Goal: Navigation & Orientation: Find specific page/section

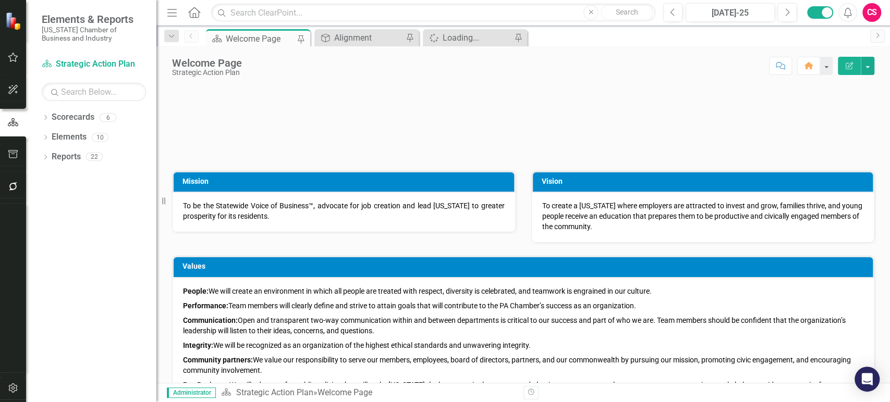
scroll to position [423, 0]
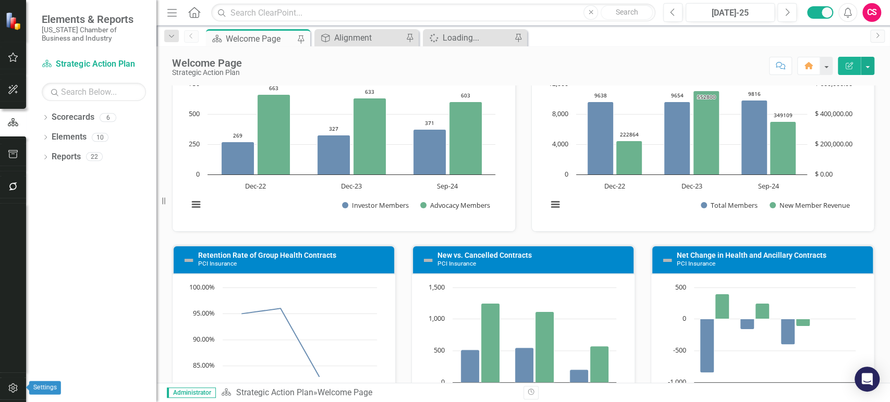
drag, startPoint x: 6, startPoint y: 395, endPoint x: 21, endPoint y: 353, distance: 43.9
click at [6, 395] on button "button" at bounding box center [13, 389] width 23 height 22
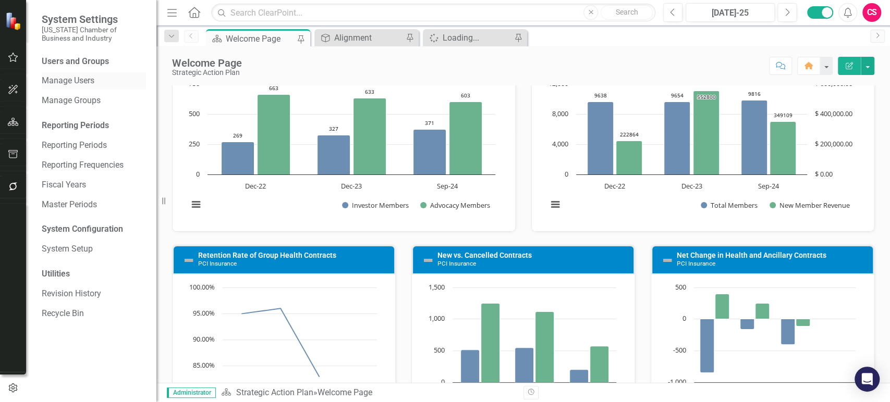
click at [79, 77] on link "Manage Users" at bounding box center [94, 81] width 104 height 12
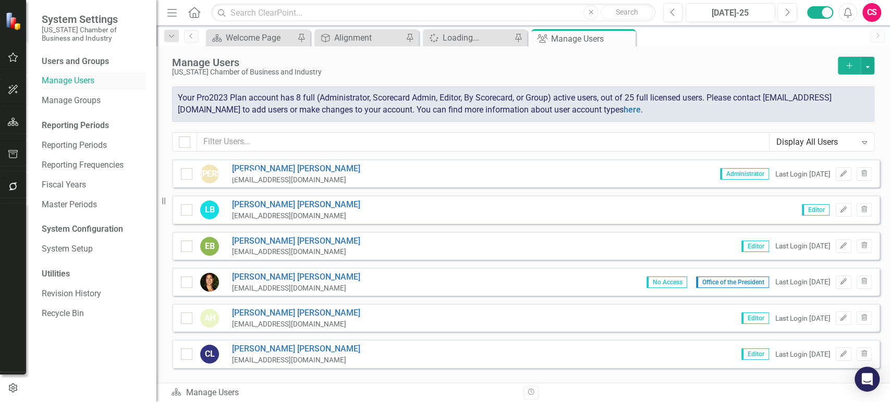
checkbox input "false"
click at [10, 118] on button "button" at bounding box center [13, 123] width 23 height 22
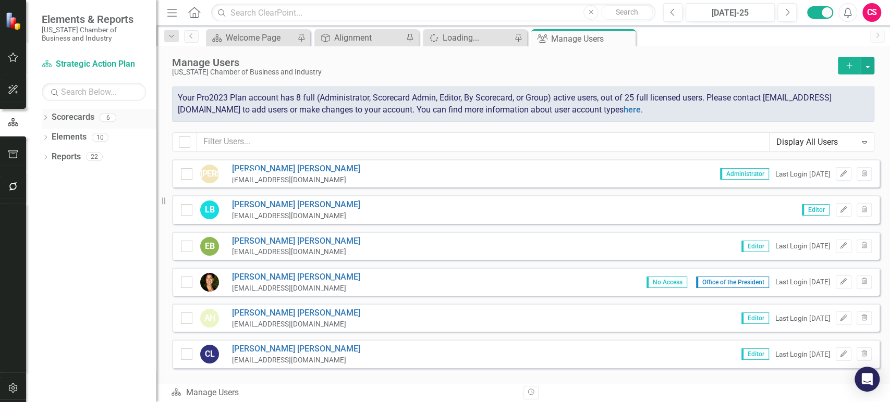
click at [71, 112] on link "Scorecards" at bounding box center [73, 118] width 43 height 12
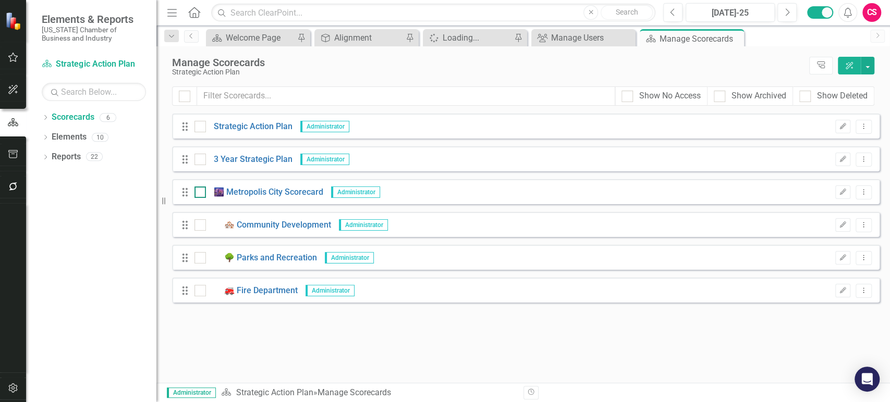
click at [195, 191] on input "checkbox" at bounding box center [197, 190] width 7 height 7
checkbox input "true"
click at [203, 223] on div at bounding box center [199, 224] width 11 height 11
click at [201, 223] on input "checkbox" at bounding box center [197, 222] width 7 height 7
checkbox input "true"
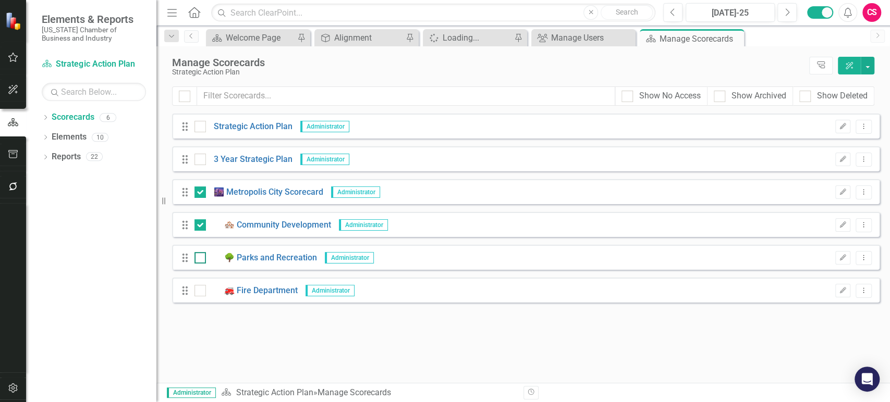
click at [199, 253] on input "checkbox" at bounding box center [197, 255] width 7 height 7
checkbox input "true"
click at [199, 290] on input "checkbox" at bounding box center [197, 288] width 7 height 7
checkbox input "true"
click at [868, 68] on button "button" at bounding box center [867, 66] width 14 height 18
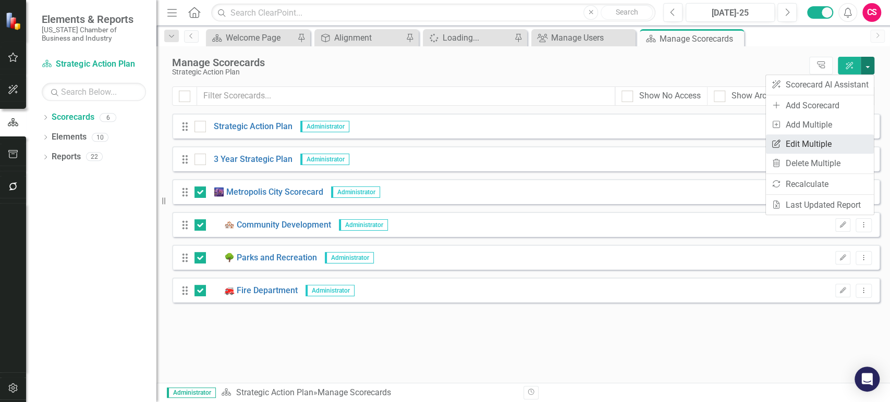
click at [792, 142] on link "Edit Multiple Edit Multiple" at bounding box center [820, 143] width 108 height 19
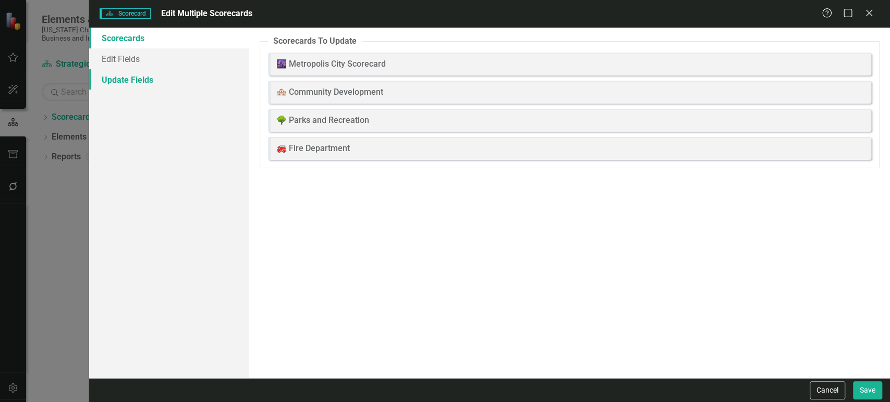
click at [169, 78] on link "Update Fields" at bounding box center [169, 79] width 160 height 21
click at [171, 73] on link "Update Fields" at bounding box center [169, 79] width 160 height 21
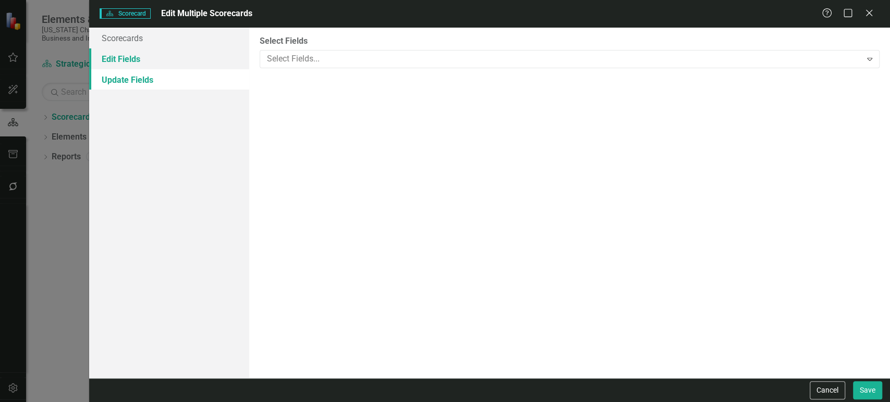
click at [183, 60] on link "Edit Fields" at bounding box center [169, 58] width 160 height 21
click at [317, 61] on div at bounding box center [562, 59] width 598 height 14
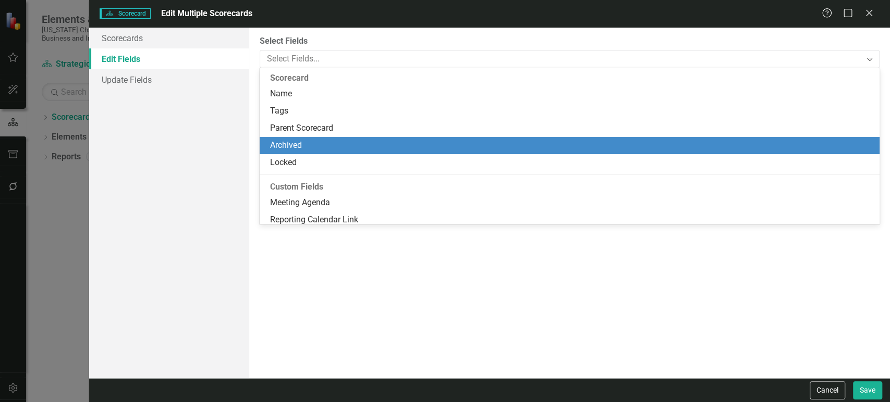
click at [304, 152] on div "Archived" at bounding box center [570, 145] width 620 height 17
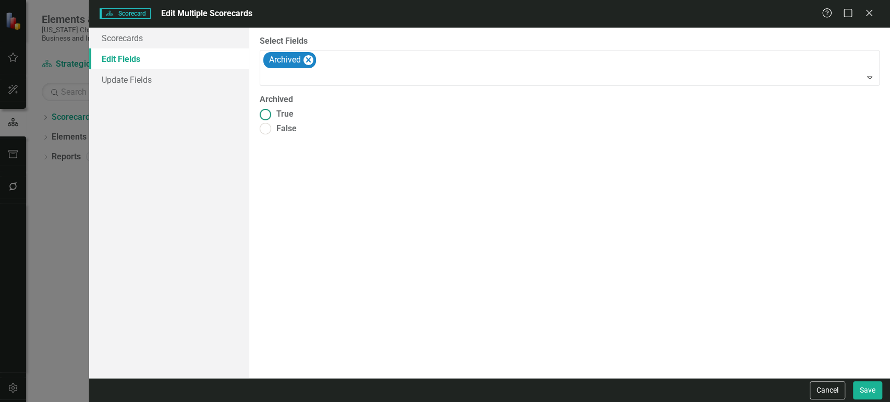
click at [289, 109] on span "True" at bounding box center [284, 114] width 17 height 12
click at [274, 109] on input "True" at bounding box center [265, 114] width 16 height 16
radio input "true"
click at [876, 389] on button "Save" at bounding box center [867, 390] width 29 height 18
checkbox input "false"
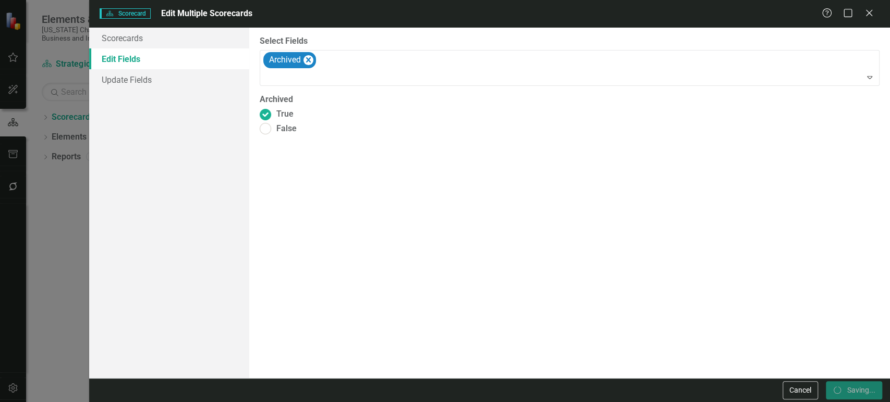
checkbox input "false"
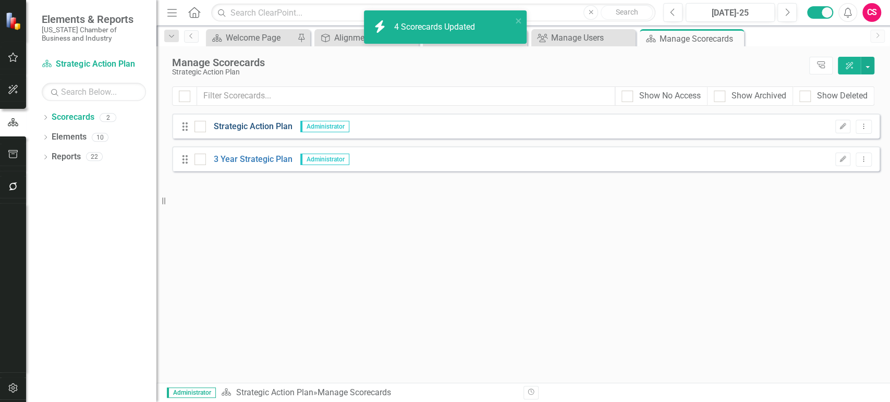
click at [263, 126] on link "Strategic Action Plan" at bounding box center [249, 127] width 87 height 12
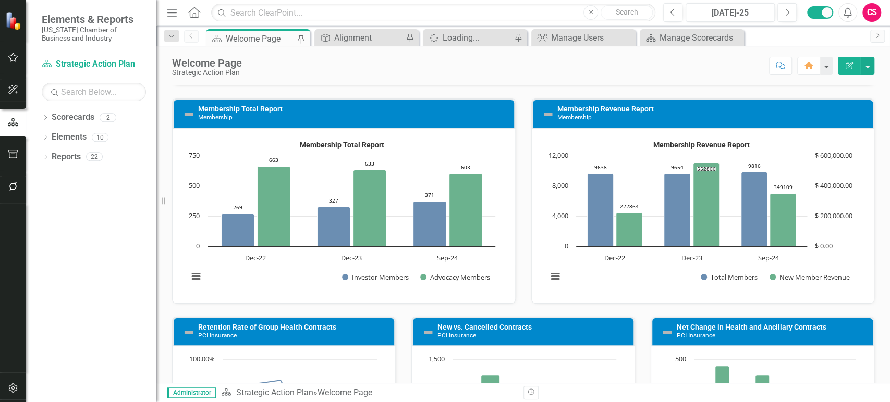
scroll to position [351, 0]
click at [267, 108] on link "Membership Total Report" at bounding box center [240, 109] width 84 height 8
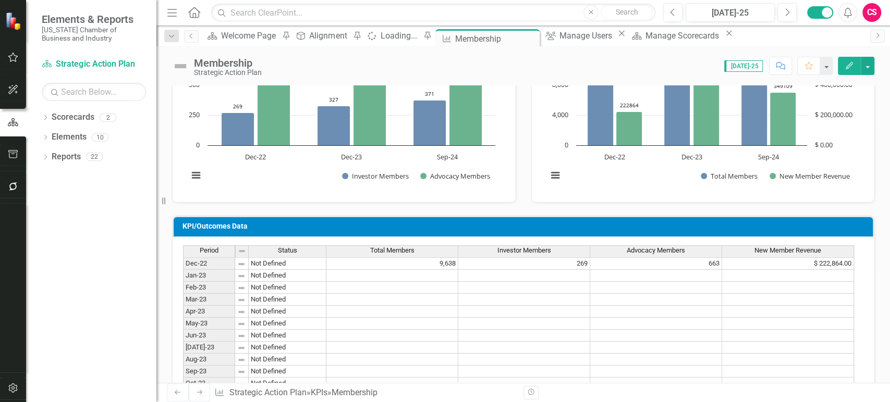
scroll to position [146, 0]
click at [61, 157] on link "Reports" at bounding box center [66, 157] width 29 height 12
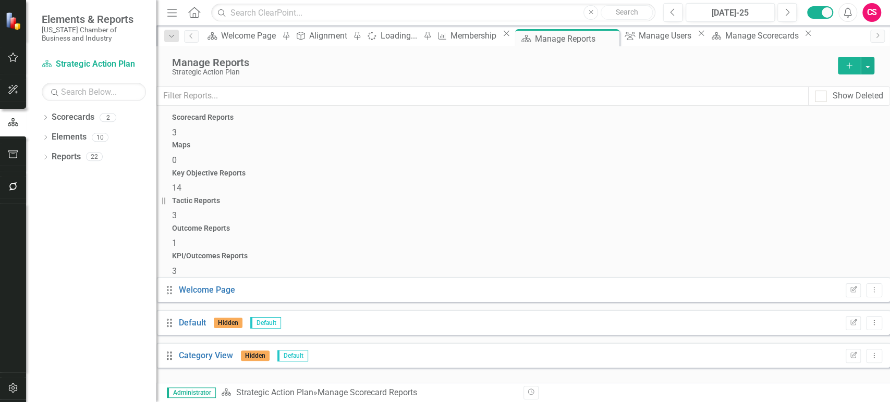
click at [460, 182] on div "14" at bounding box center [523, 188] width 702 height 12
click at [177, 266] on span "3" at bounding box center [174, 271] width 5 height 10
click at [91, 59] on link "Scorecard Strategic Action Plan" at bounding box center [94, 64] width 104 height 12
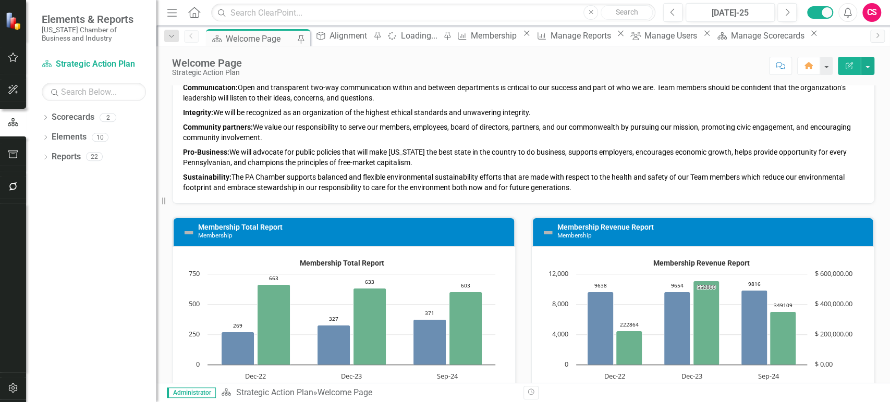
scroll to position [358, 0]
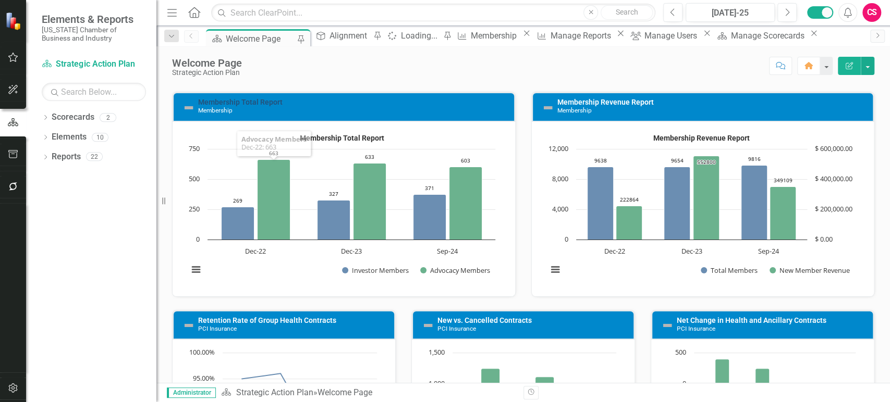
click at [216, 98] on link "Membership Total Report" at bounding box center [240, 102] width 84 height 8
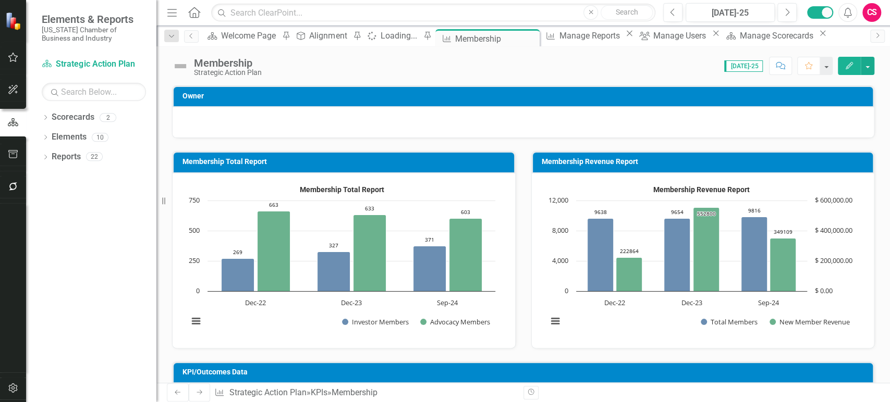
drag, startPoint x: 34, startPoint y: 119, endPoint x: 41, endPoint y: 118, distance: 6.8
click at [35, 119] on div "Dropdown Scorecards 2 Strategic Action Plan 3 Year Strategic Plan Dropdown Elem…" at bounding box center [91, 255] width 130 height 293
click at [42, 118] on icon "Dropdown" at bounding box center [45, 119] width 7 height 6
click at [63, 158] on link "3 Year Strategic Plan" at bounding box center [99, 157] width 115 height 12
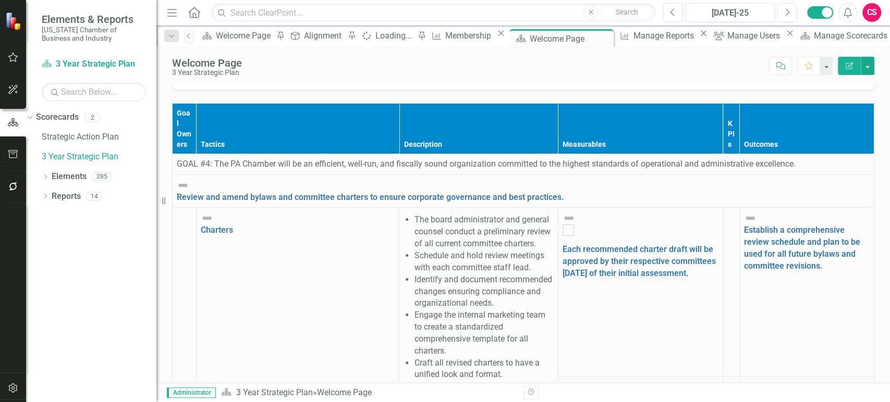
scroll to position [347, 0]
click at [69, 178] on link "Elements" at bounding box center [69, 177] width 35 height 12
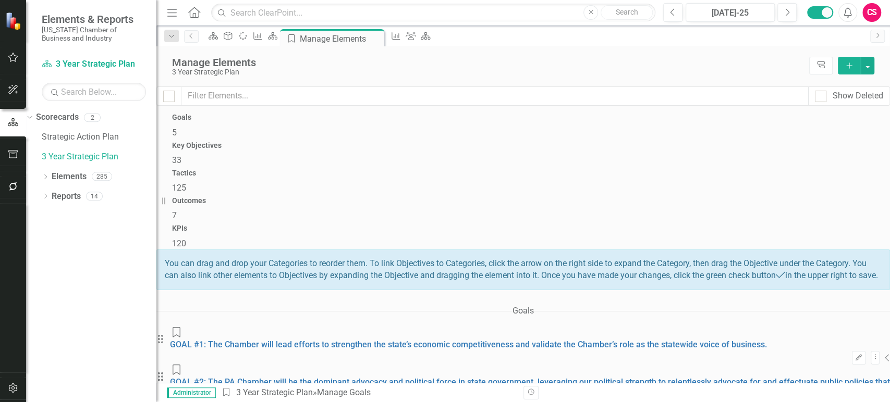
click at [396, 167] on div "Key Objectives 33" at bounding box center [523, 154] width 702 height 25
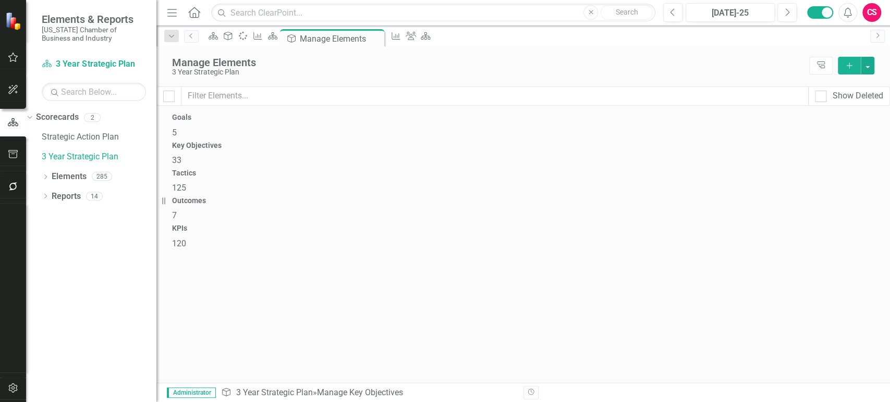
checkbox input "false"
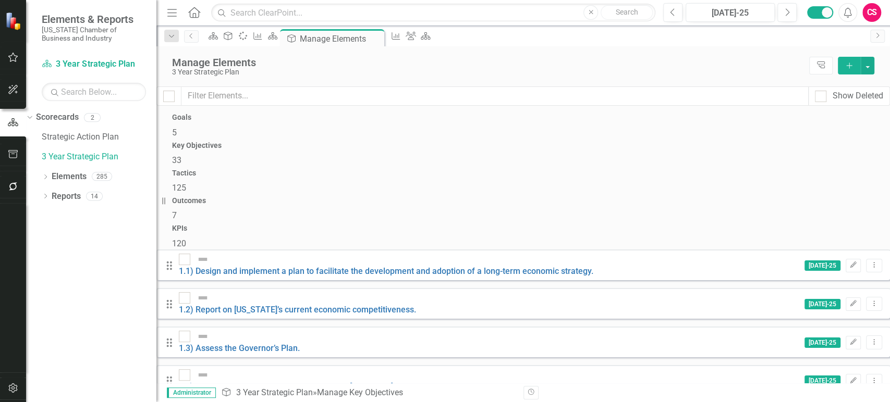
click at [440, 60] on div "Manage Elements" at bounding box center [488, 62] width 632 height 11
click at [248, 32] on div "Spinner" at bounding box center [240, 35] width 15 height 13
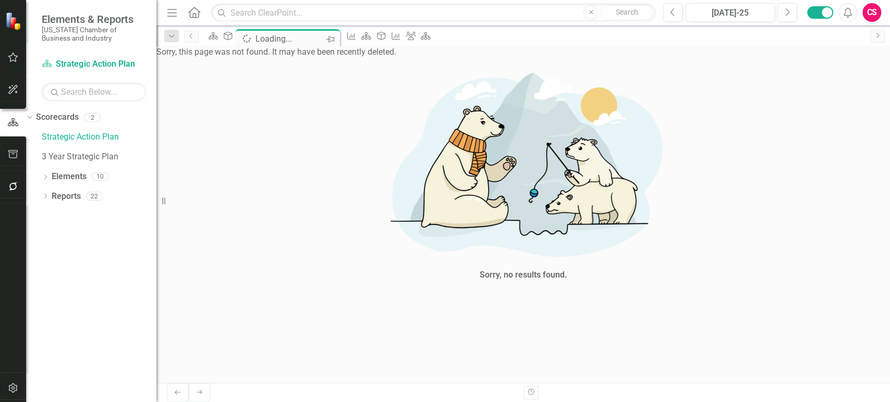
click at [337, 37] on div "Pin" at bounding box center [330, 38] width 13 height 13
click at [334, 42] on icon "Pin" at bounding box center [330, 39] width 8 height 10
click at [424, 37] on icon "Close" at bounding box center [418, 38] width 10 height 8
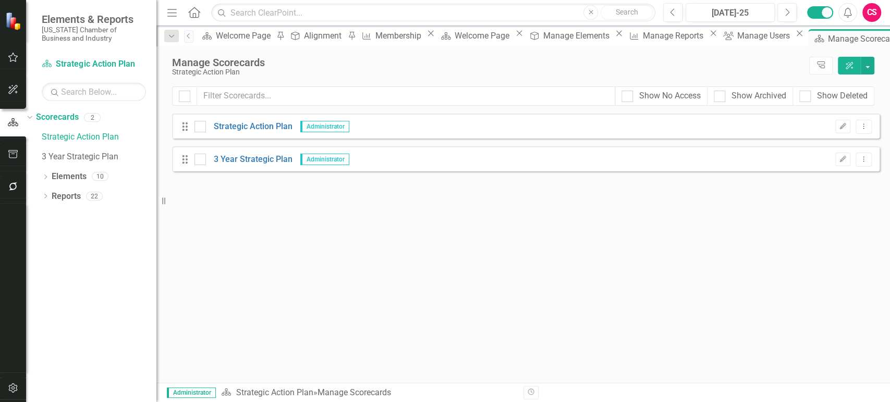
click at [876, 15] on div "CS" at bounding box center [871, 12] width 19 height 19
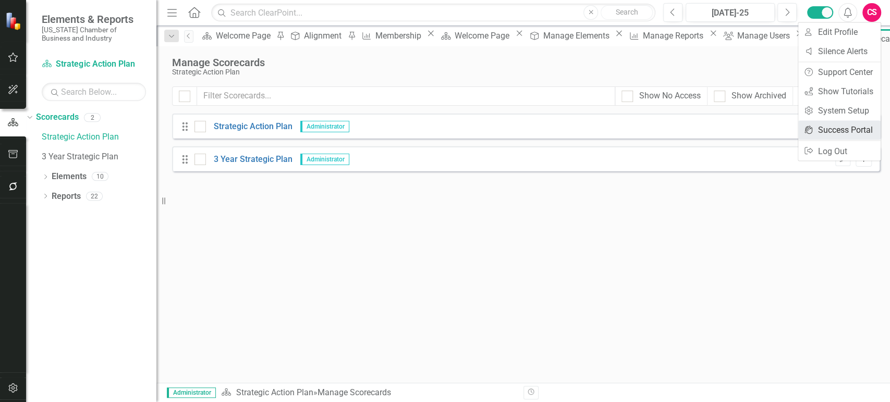
click at [831, 125] on link "icon.portal Success Portal" at bounding box center [839, 129] width 82 height 19
